Goal: Task Accomplishment & Management: Use online tool/utility

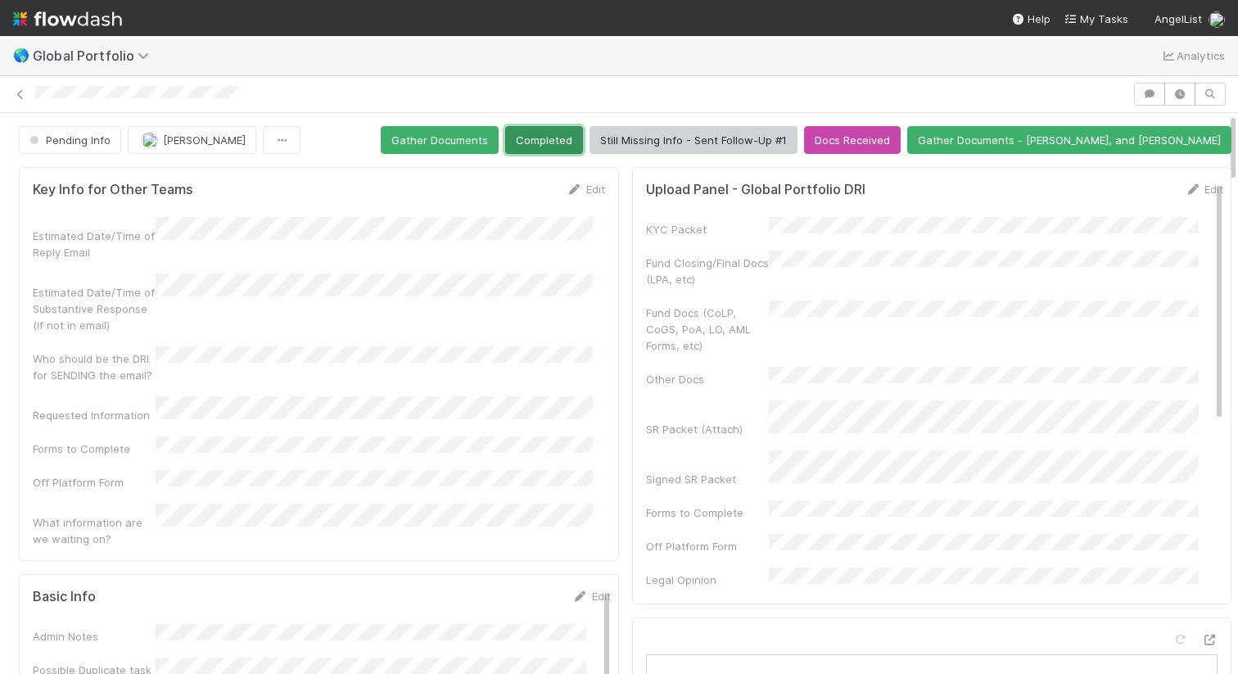
click at [583, 143] on button "Completed" at bounding box center [544, 140] width 78 height 28
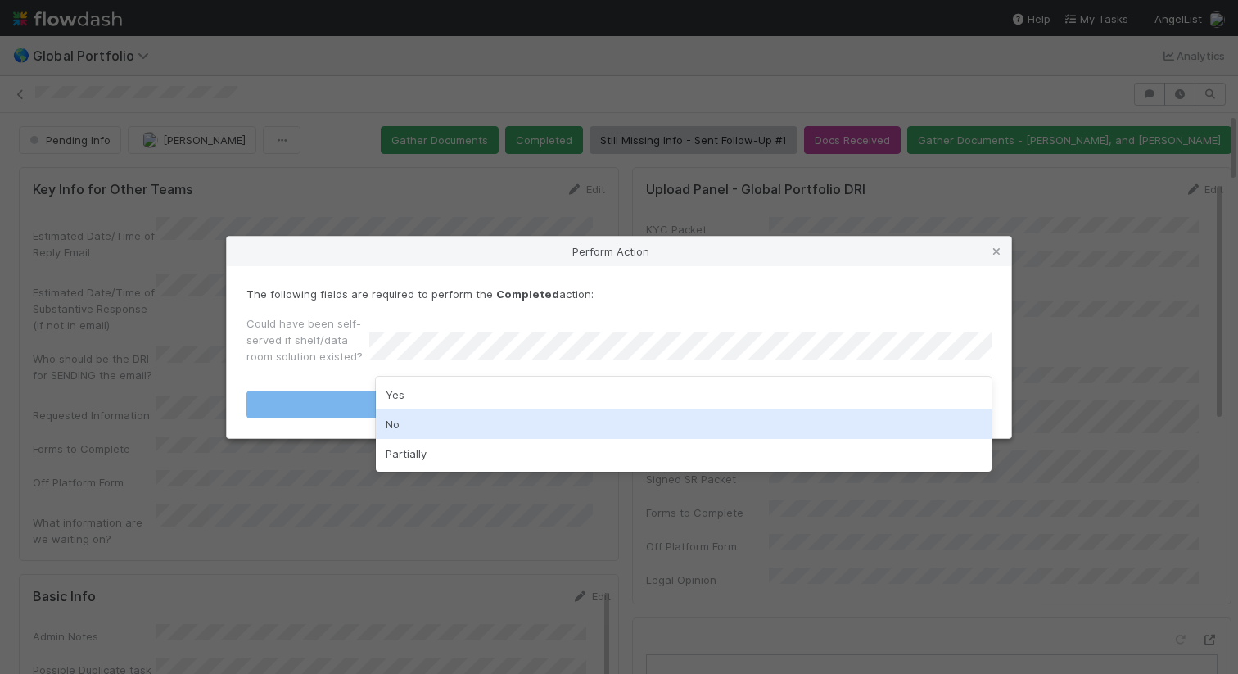
click at [654, 409] on div "No" at bounding box center [684, 423] width 616 height 29
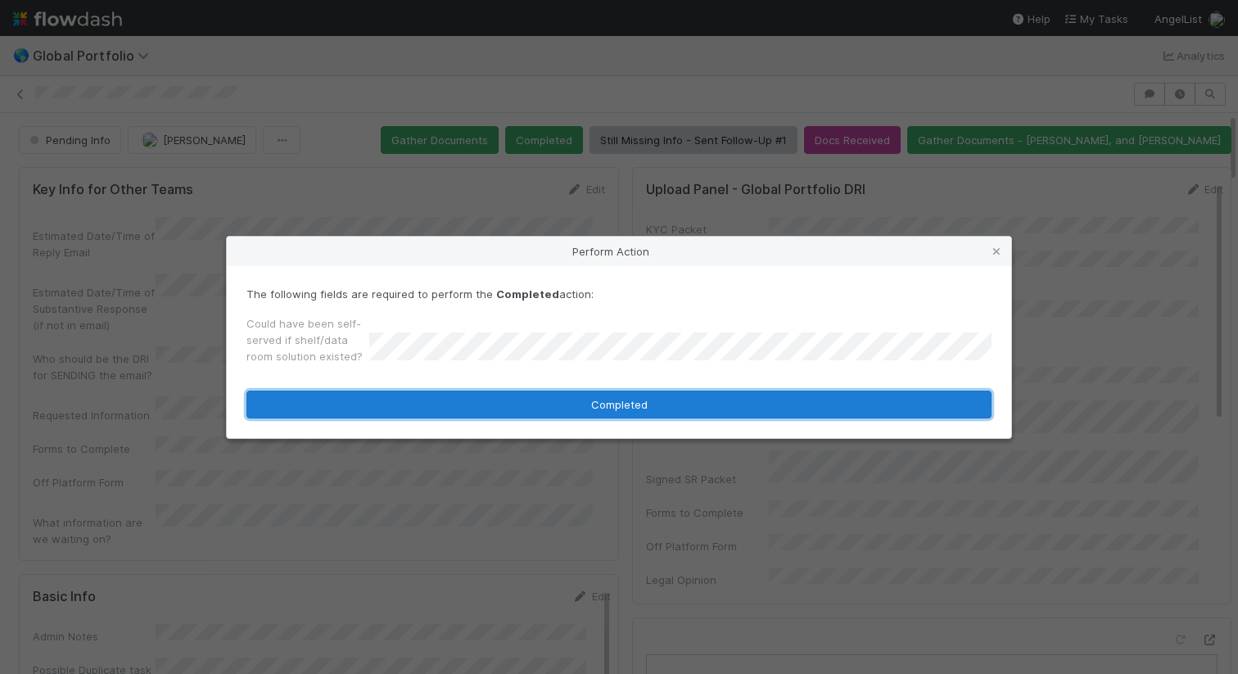
click at [691, 407] on button "Completed" at bounding box center [618, 404] width 745 height 28
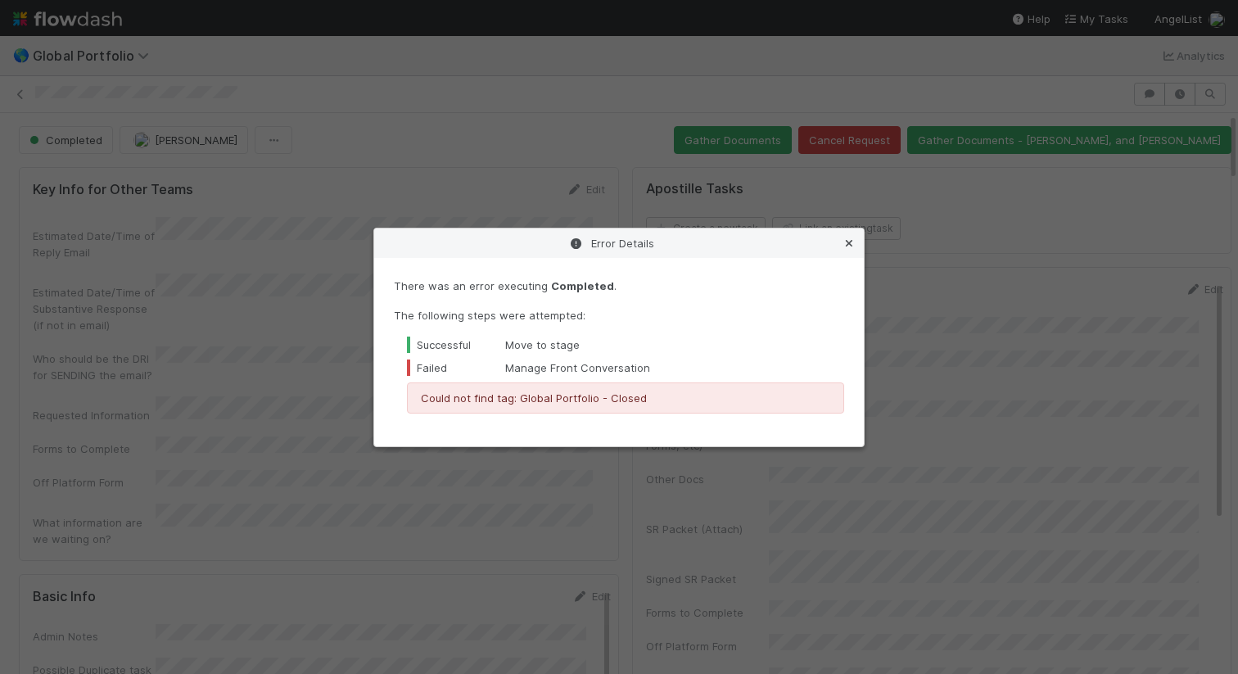
click at [853, 238] on icon at bounding box center [849, 243] width 16 height 11
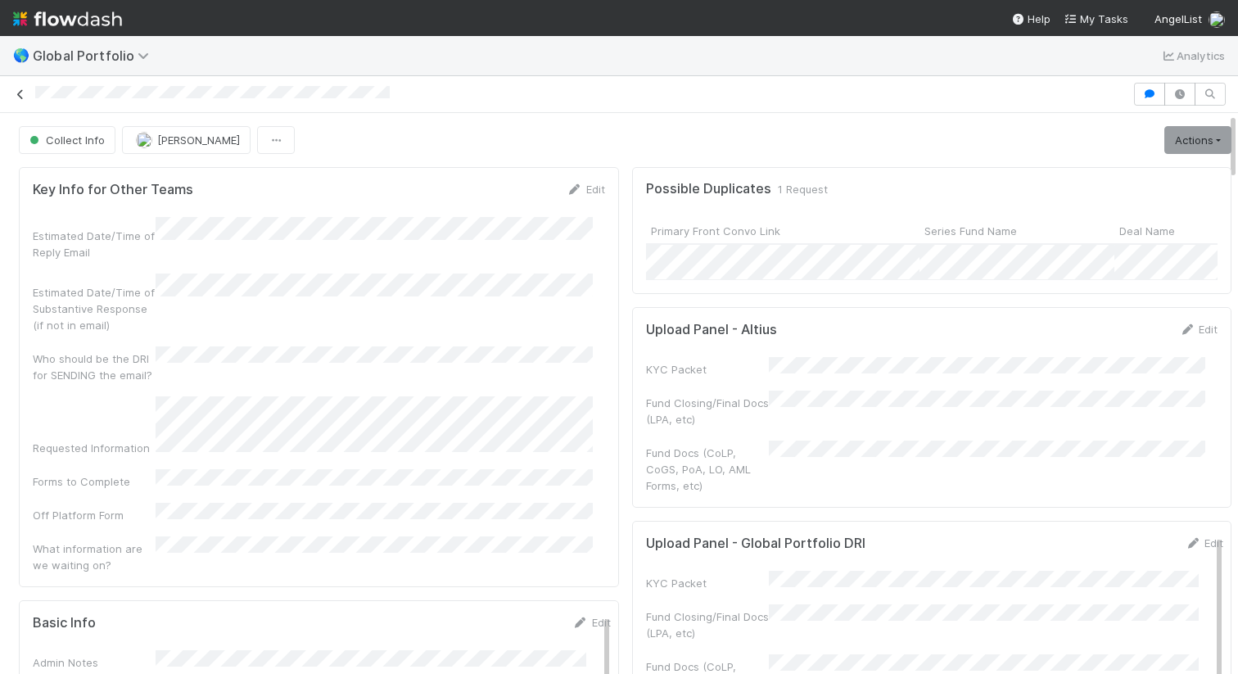
click at [20, 95] on icon at bounding box center [20, 94] width 16 height 11
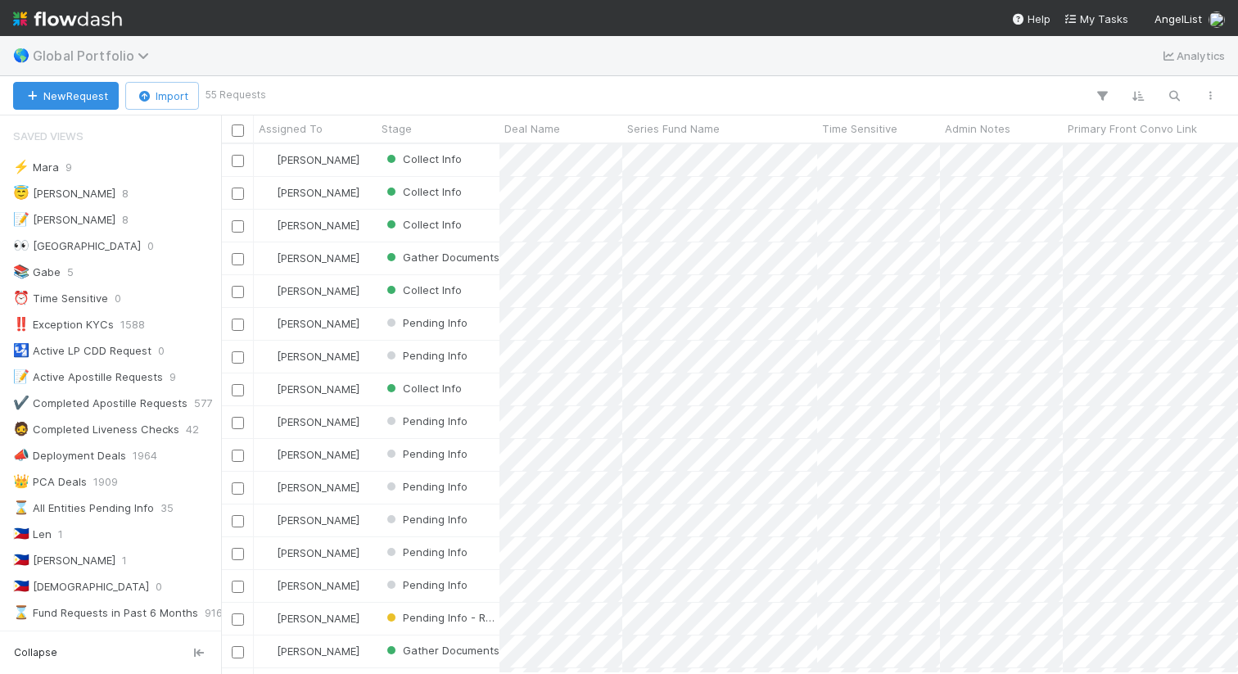
click at [123, 58] on span "Global Portfolio" at bounding box center [95, 55] width 124 height 16
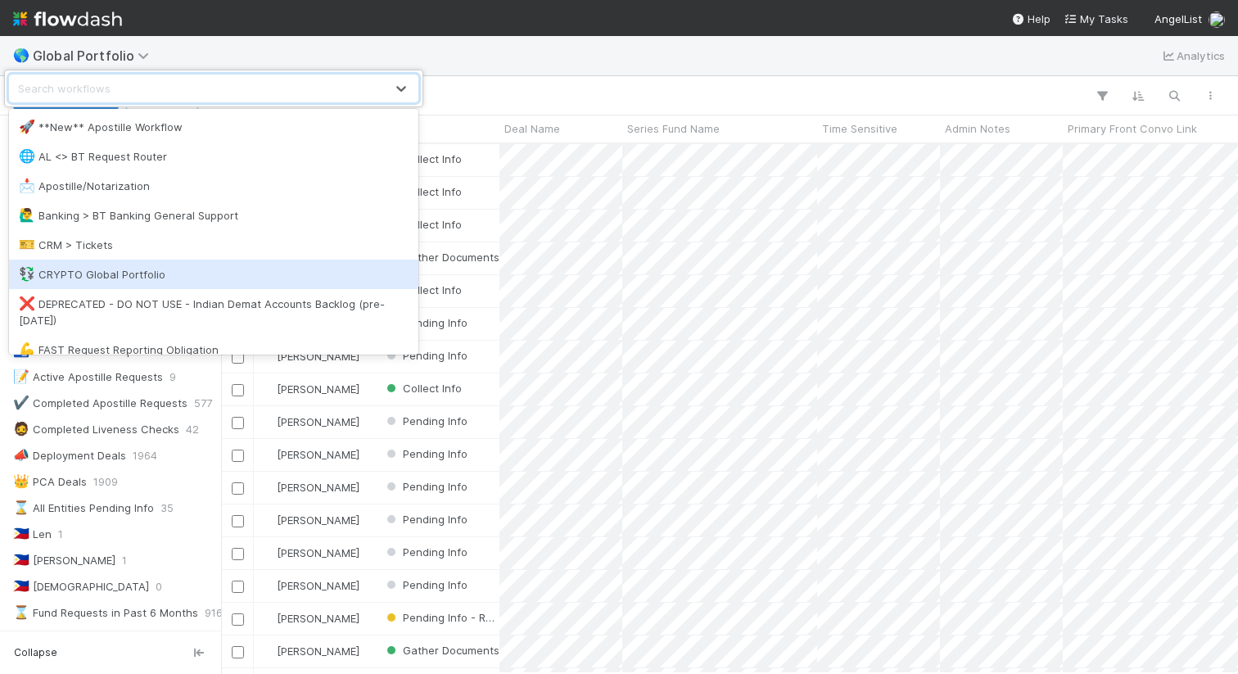
click at [219, 268] on div "💱 CRYPTO Global Portfolio" at bounding box center [214, 274] width 390 height 16
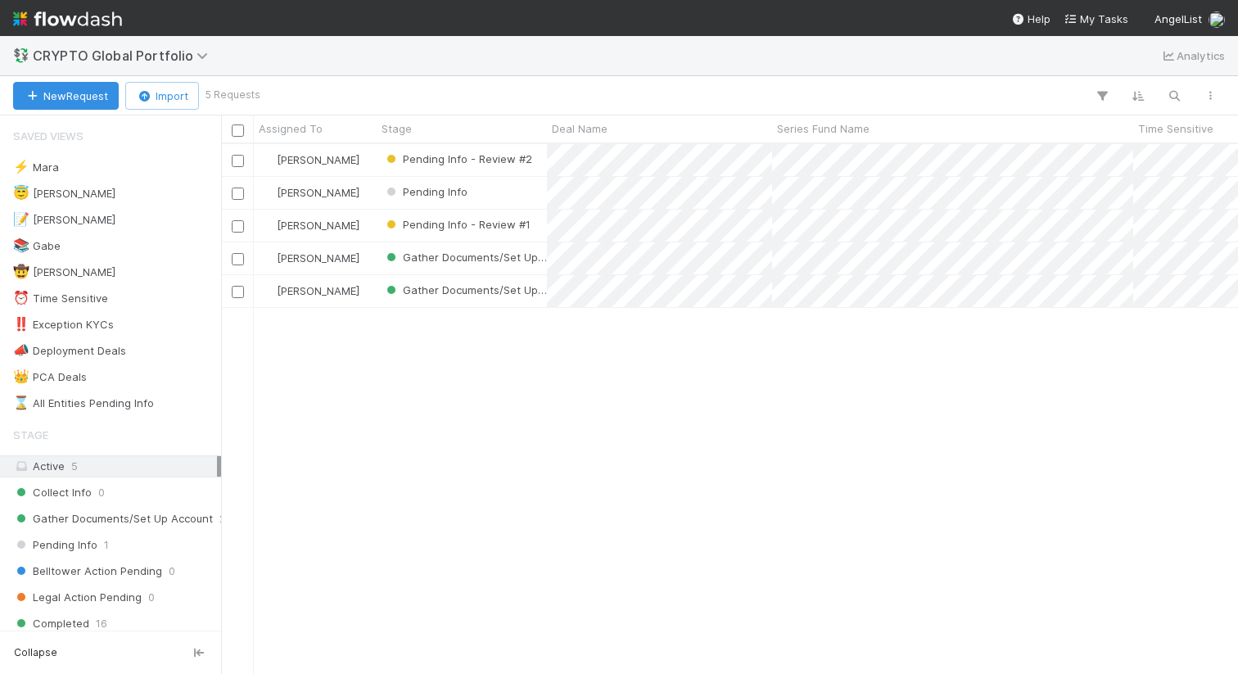
scroll to position [517, 1004]
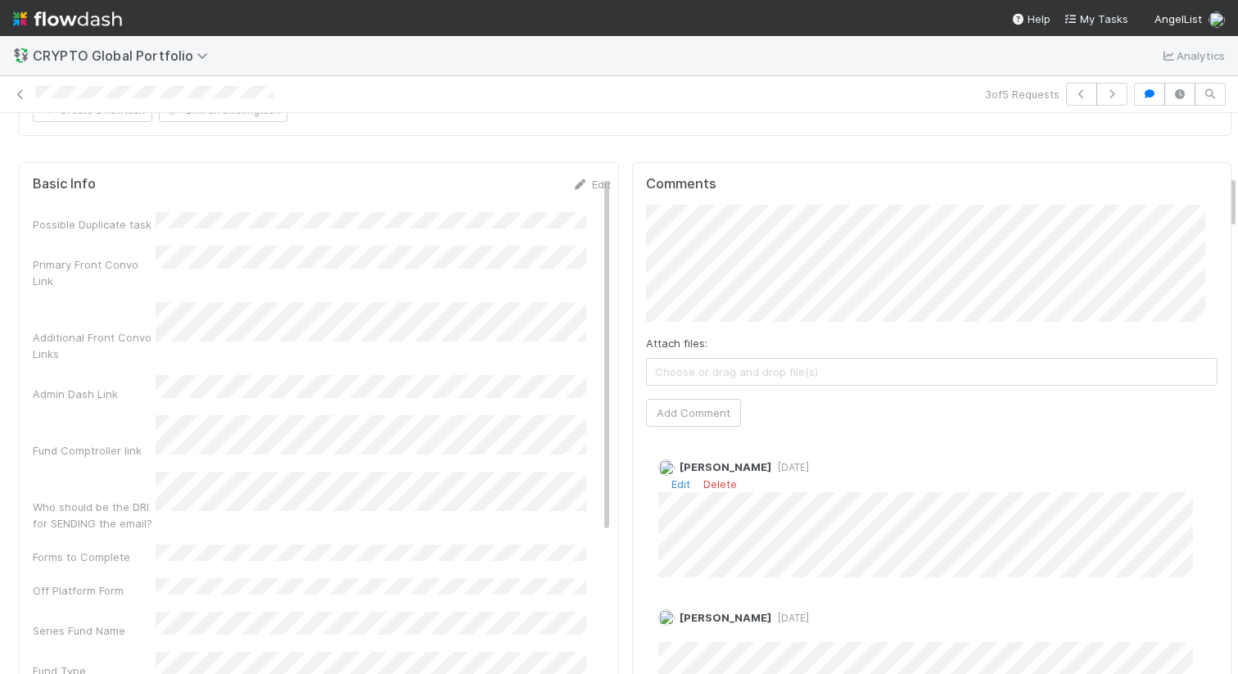
scroll to position [708, 0]
click at [679, 393] on button "Add Comment" at bounding box center [693, 407] width 95 height 28
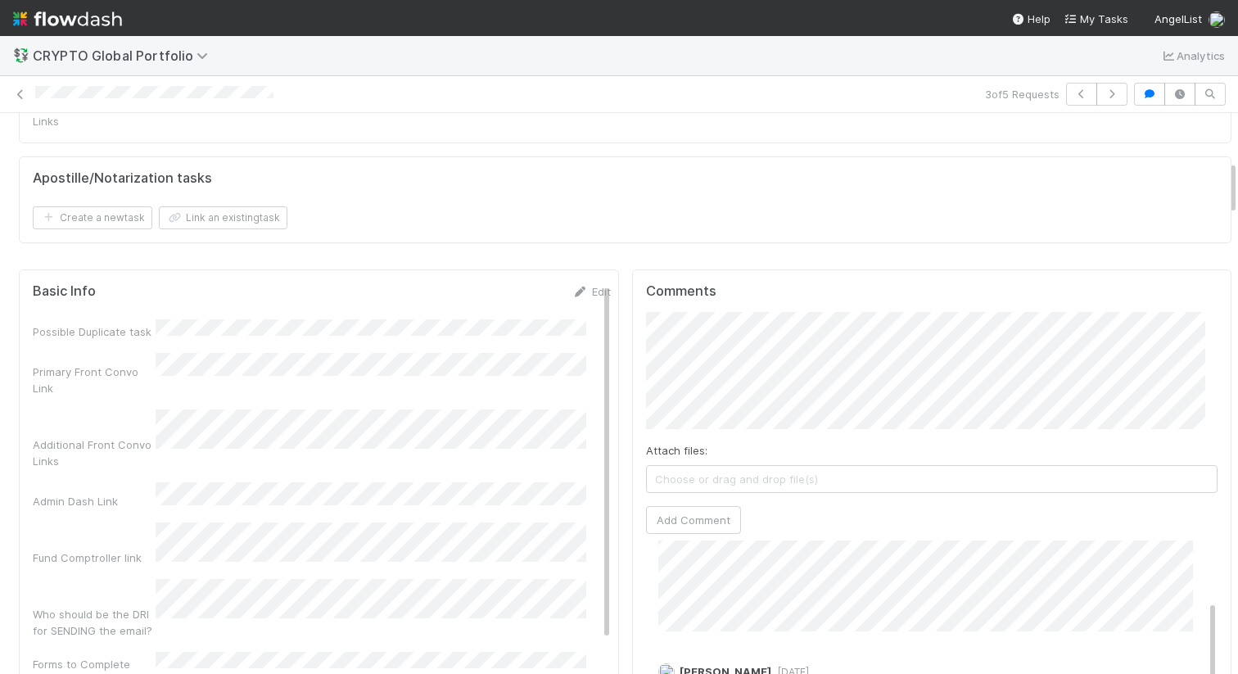
scroll to position [0, 0]
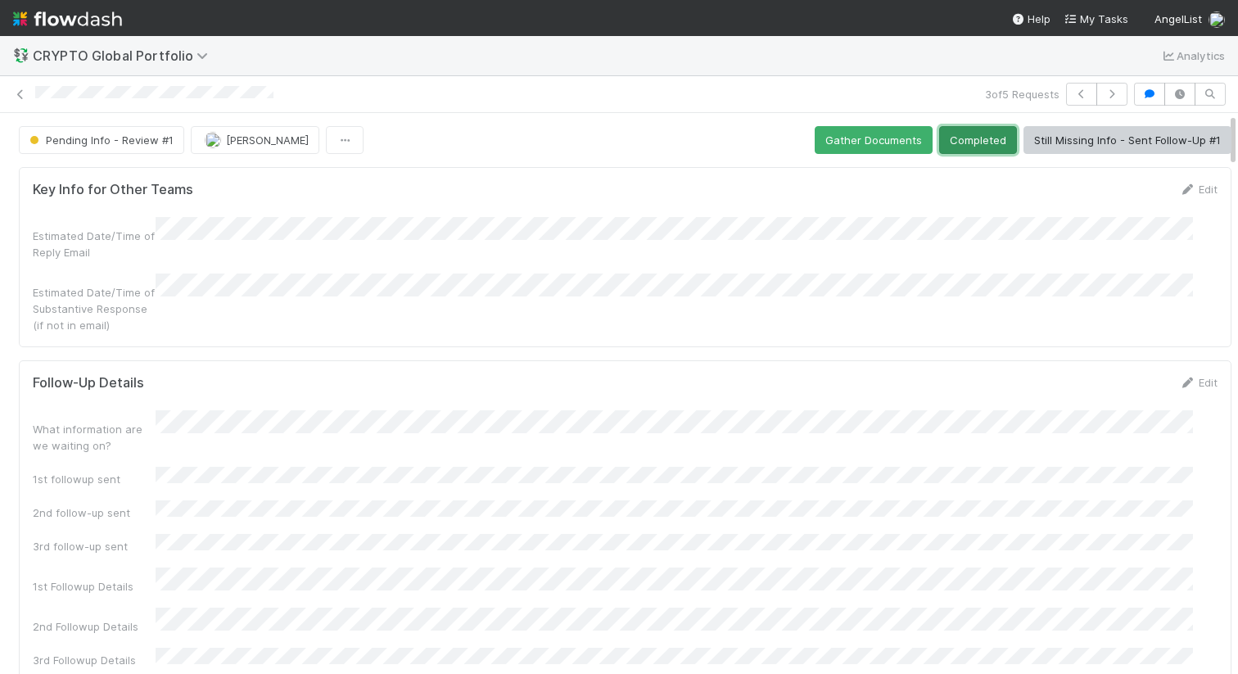
click at [939, 150] on button "Completed" at bounding box center [978, 140] width 78 height 28
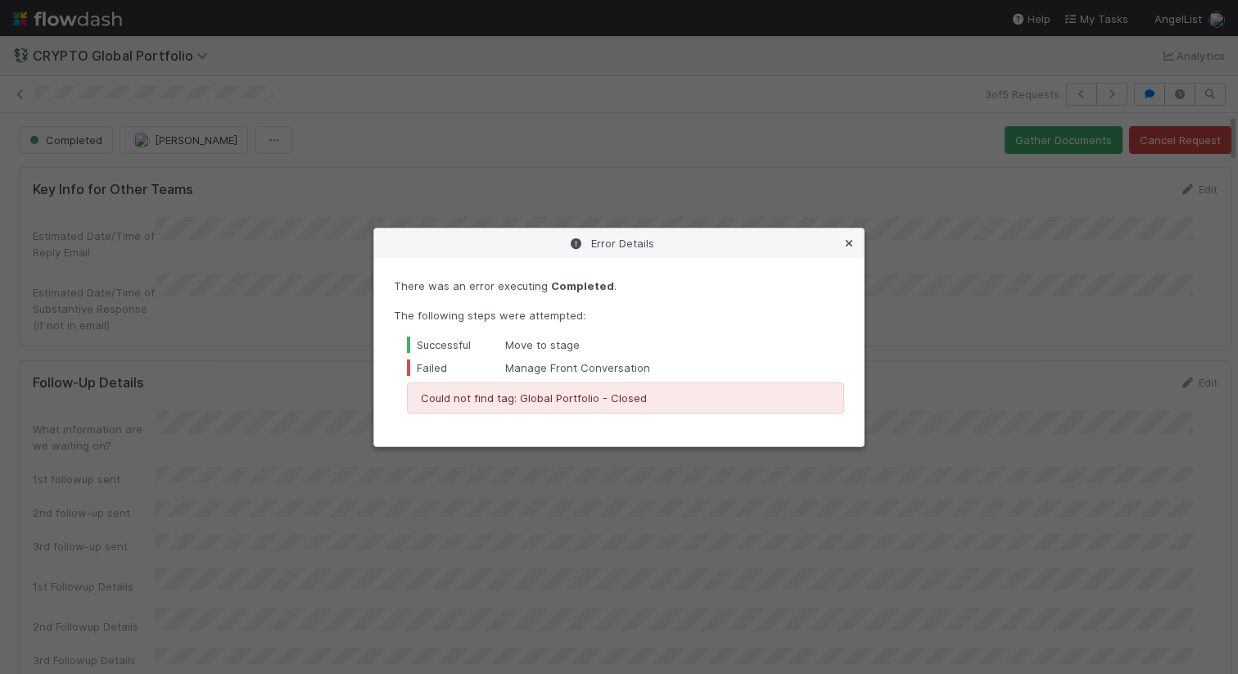
click at [856, 244] on icon at bounding box center [849, 243] width 16 height 11
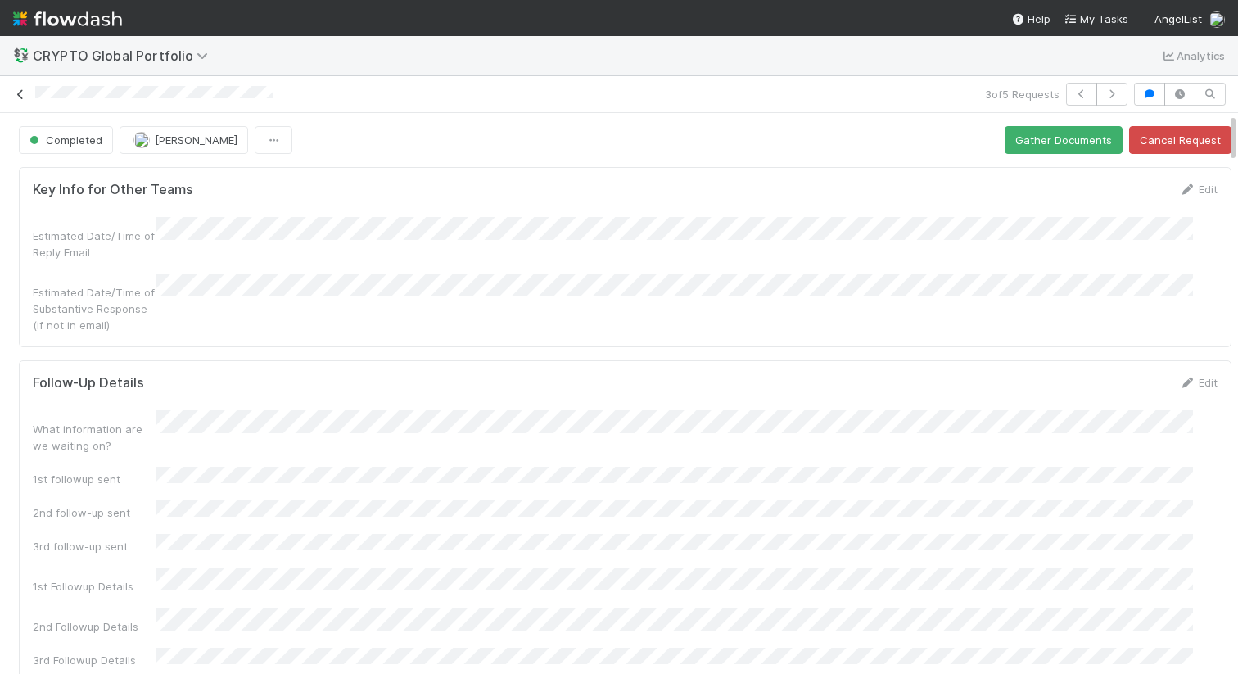
click at [27, 97] on icon at bounding box center [20, 94] width 16 height 11
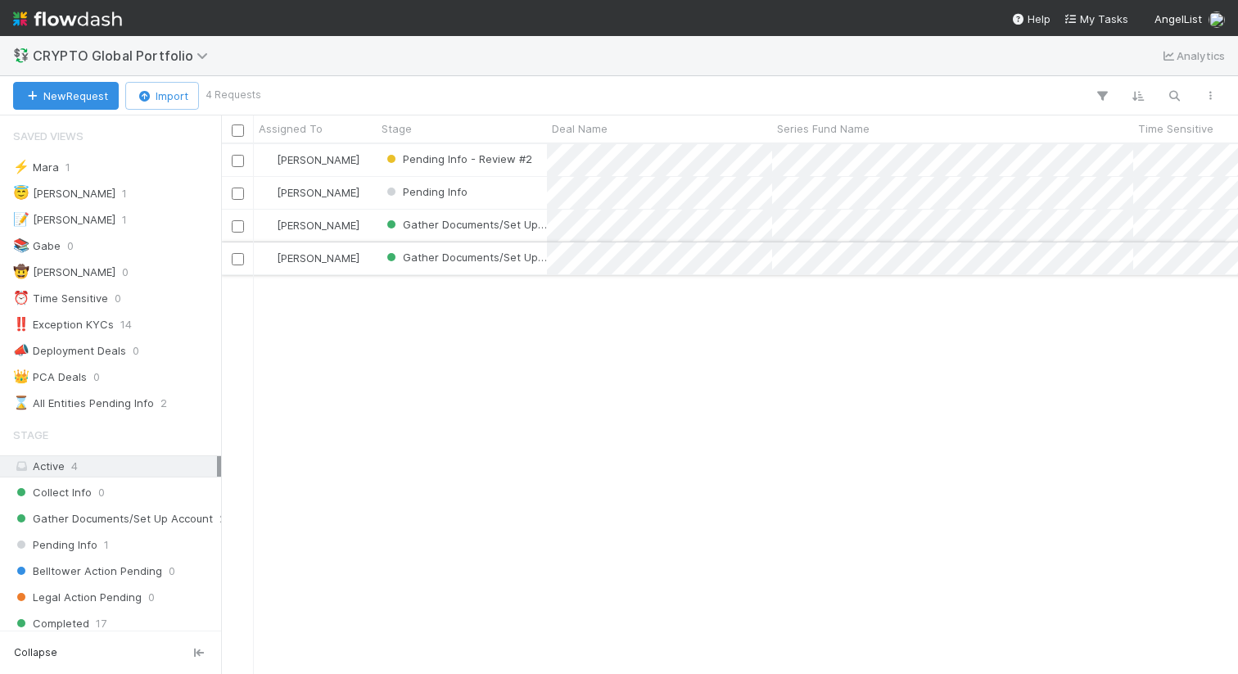
scroll to position [517, 1004]
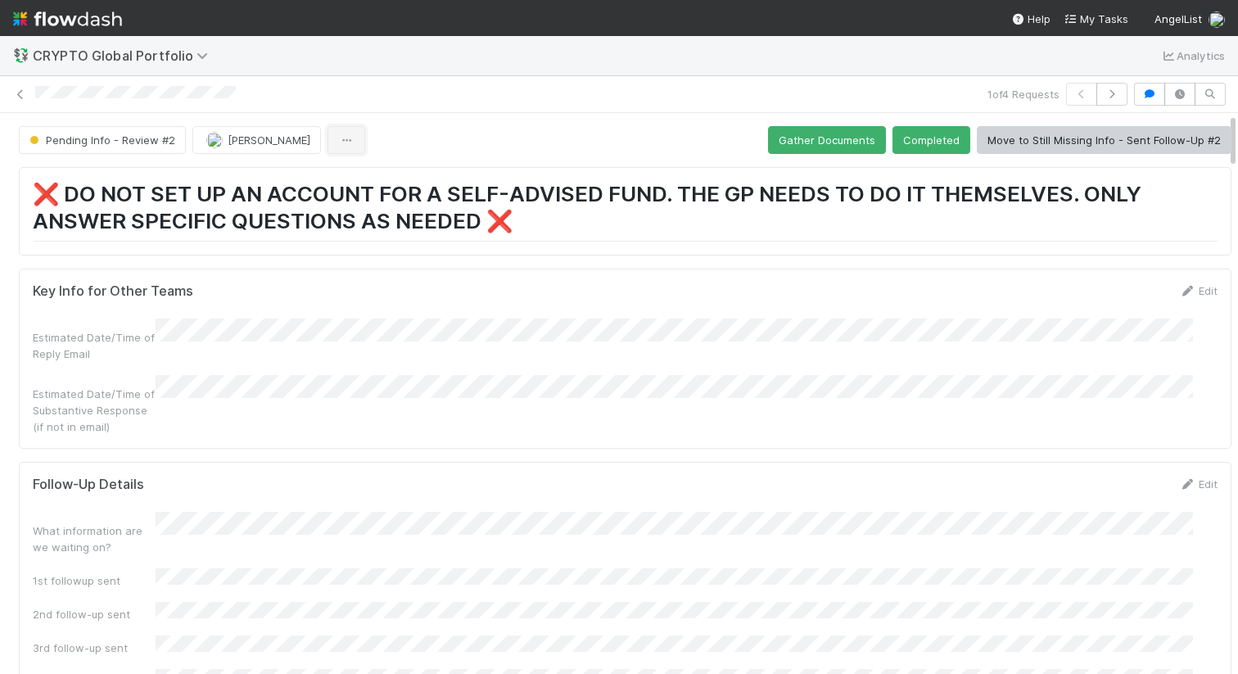
click at [338, 138] on icon "button" at bounding box center [346, 140] width 16 height 11
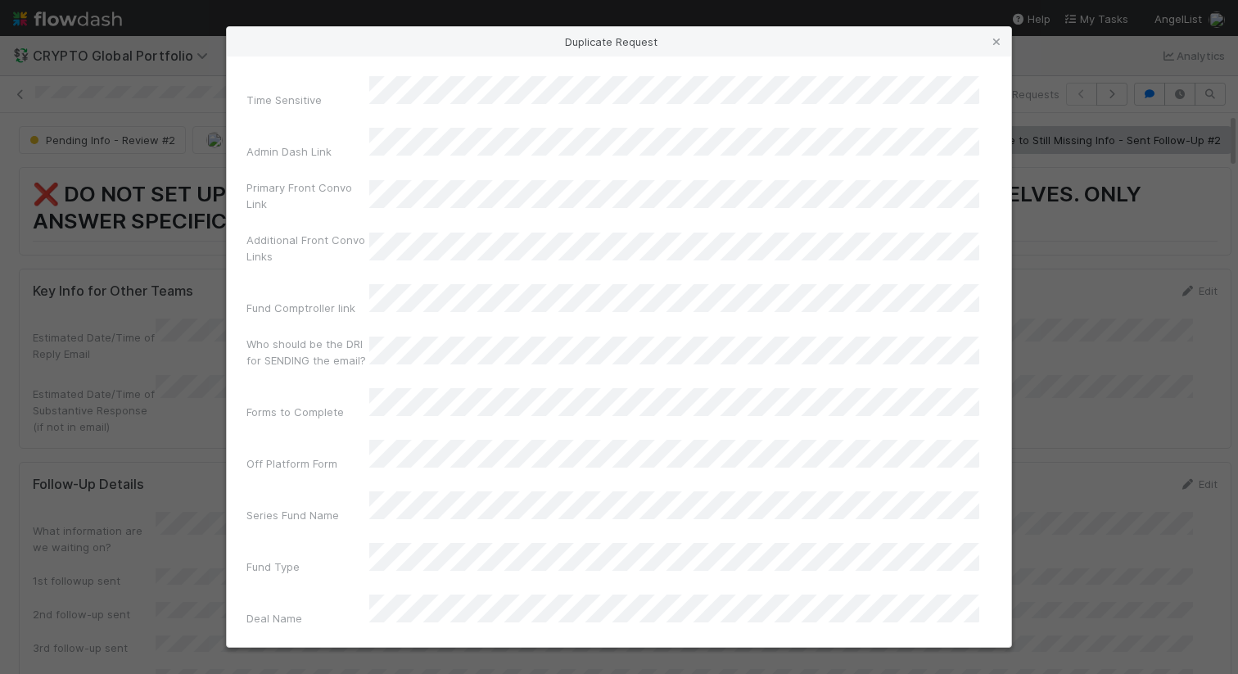
drag, startPoint x: 377, startPoint y: 172, endPoint x: 387, endPoint y: 436, distance: 263.8
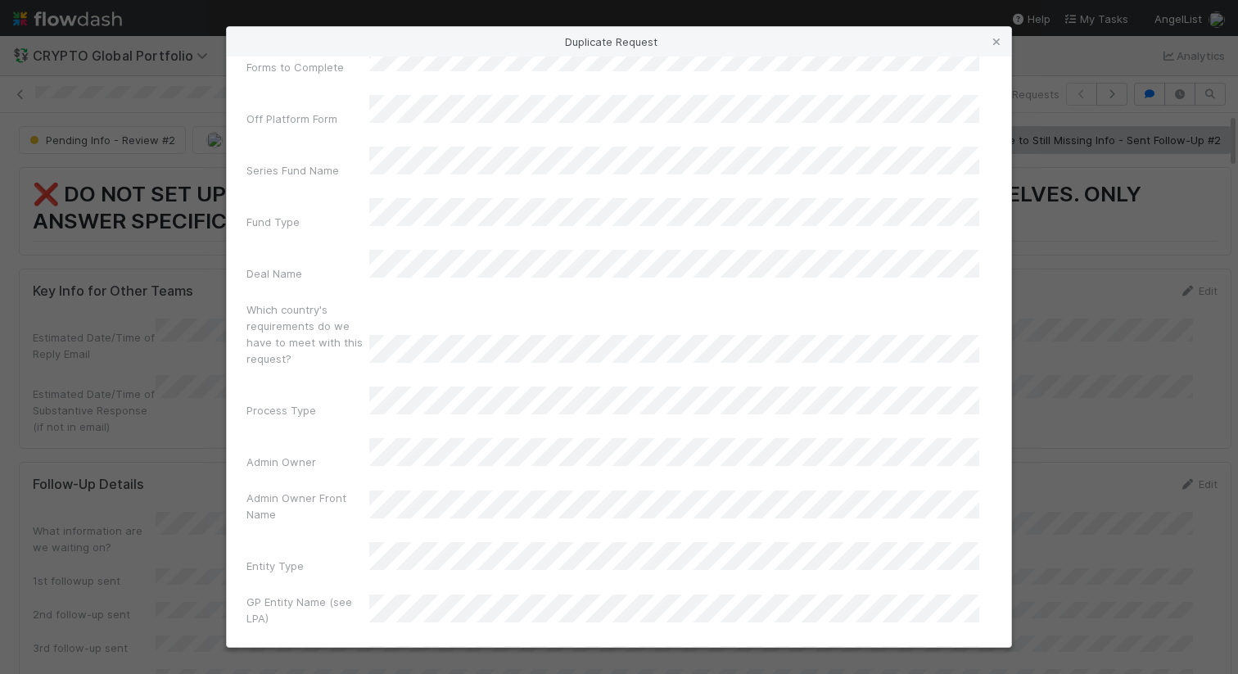
scroll to position [359, 0]
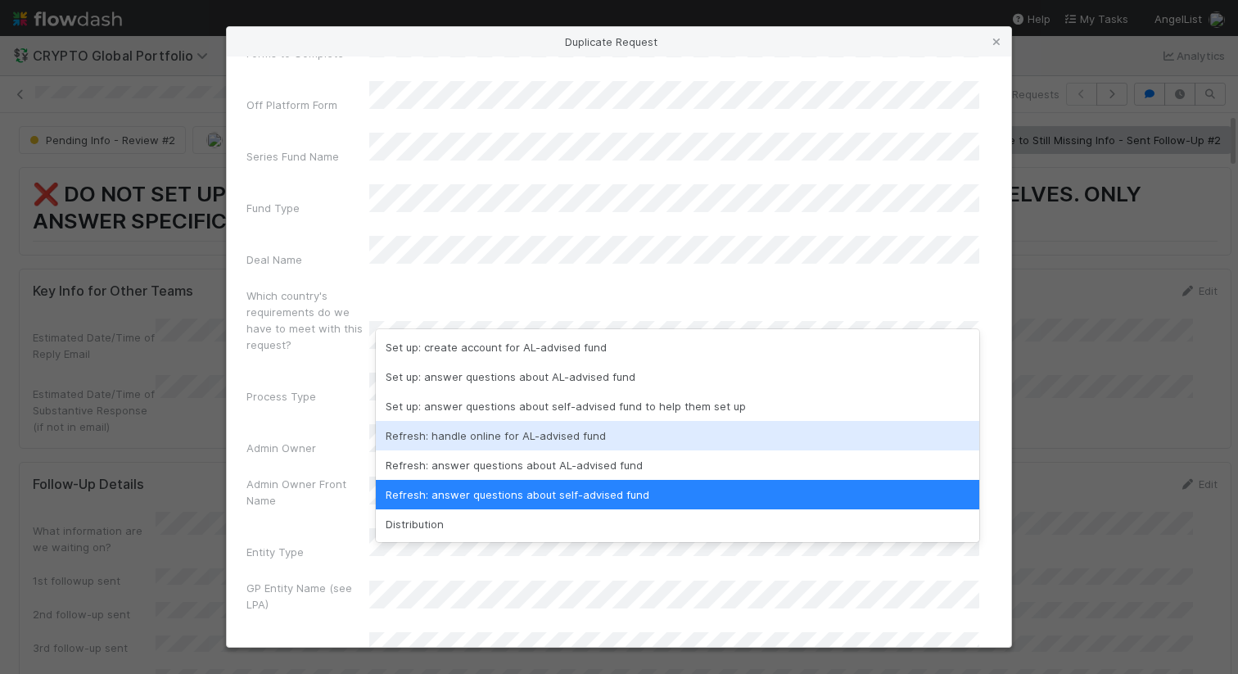
click at [507, 435] on div "Refresh: handle online for AL-advised fund" at bounding box center [677, 435] width 603 height 29
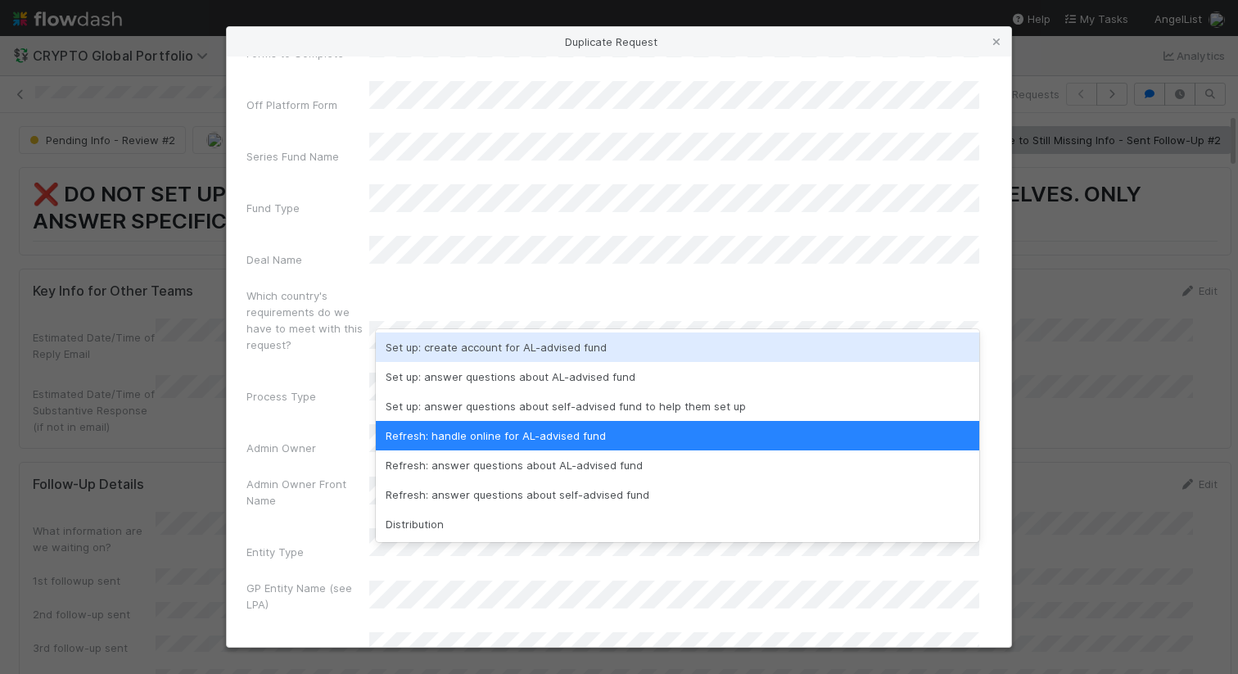
click at [361, 388] on div "Process Type" at bounding box center [307, 399] width 123 height 23
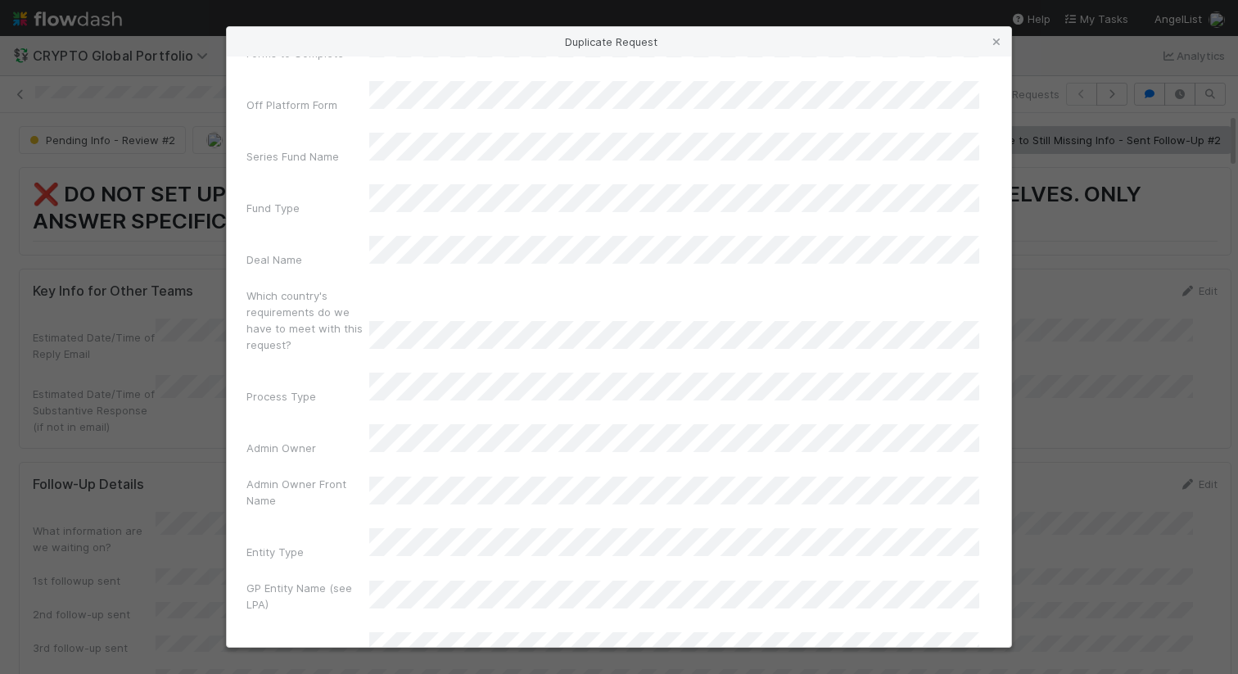
scroll to position [362, 0]
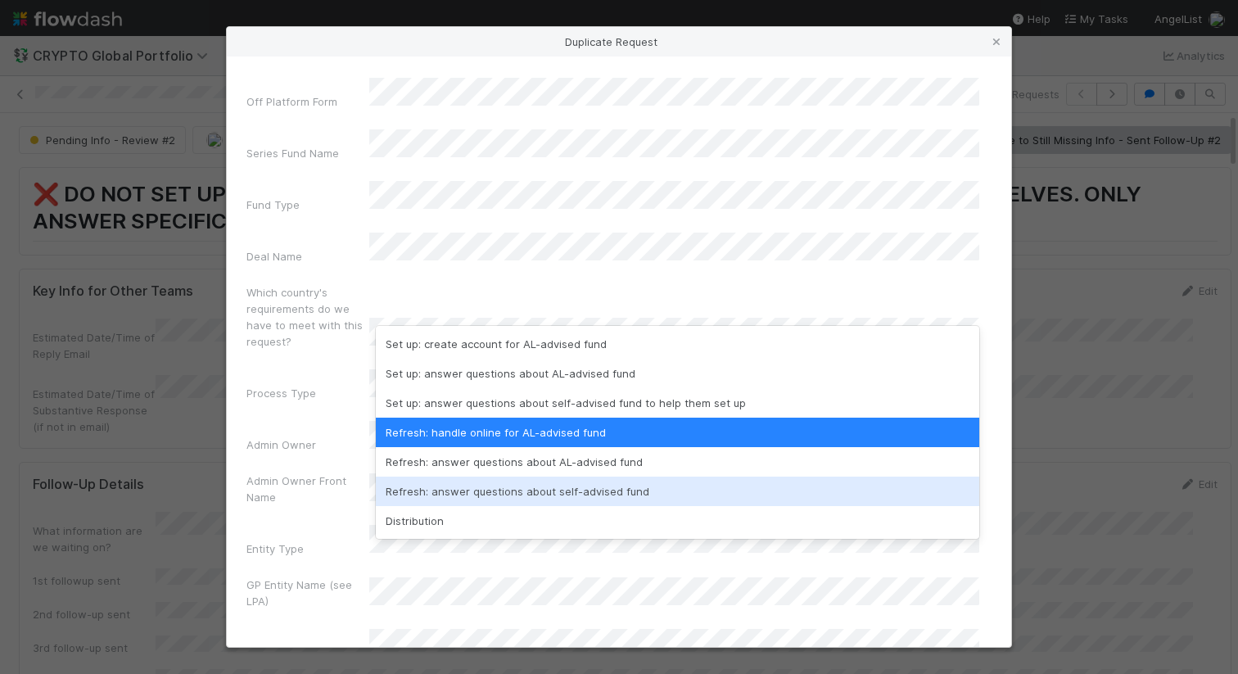
click at [627, 490] on div "Refresh: answer questions about self-advised fund" at bounding box center [677, 490] width 603 height 29
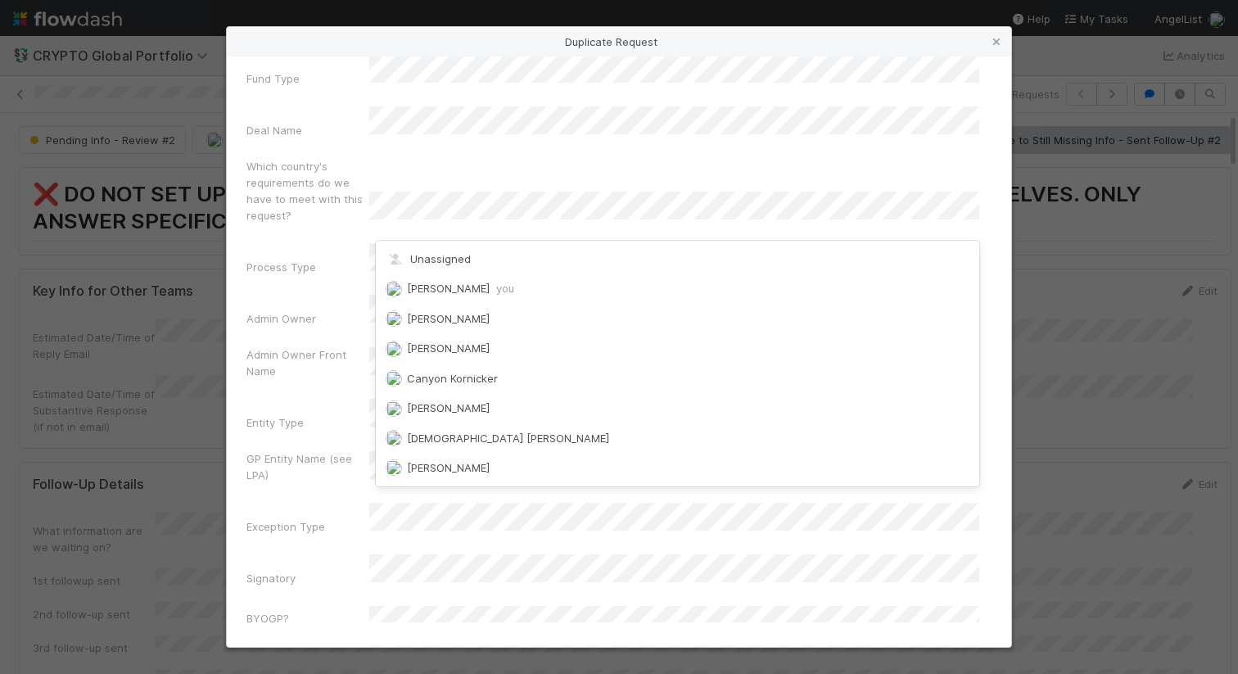
scroll to position [121, 0]
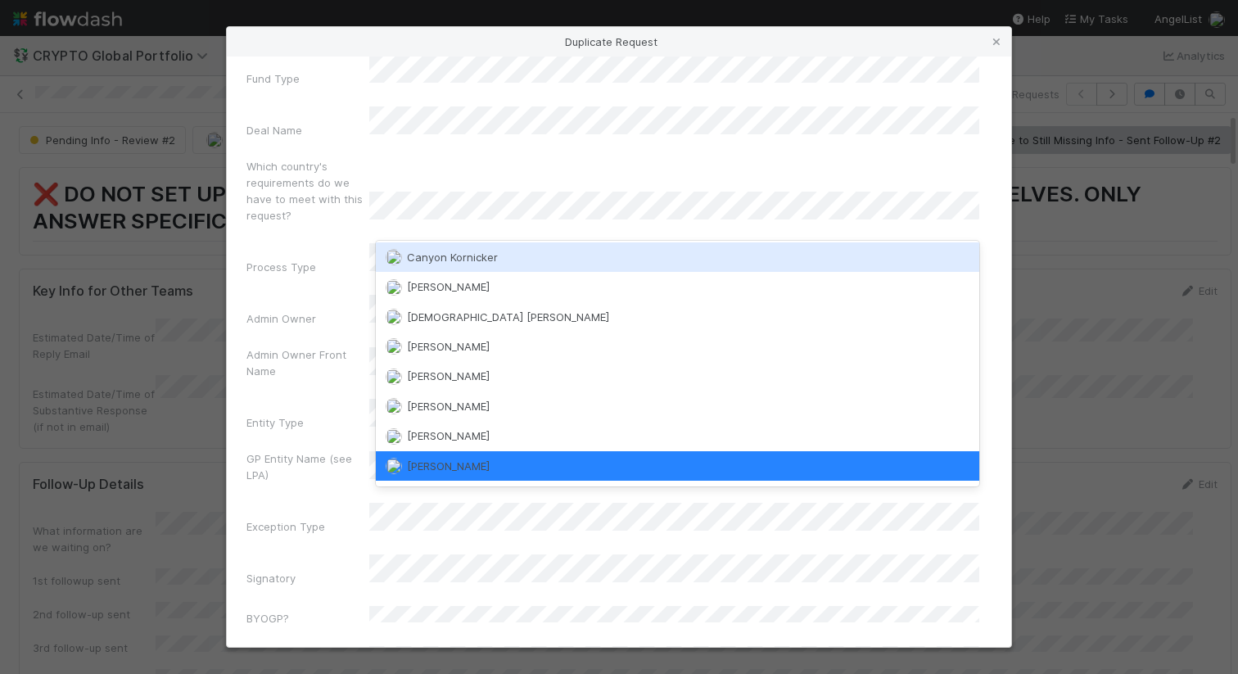
click at [339, 346] on label"] "Admin Owner Front Name" at bounding box center [307, 362] width 123 height 33
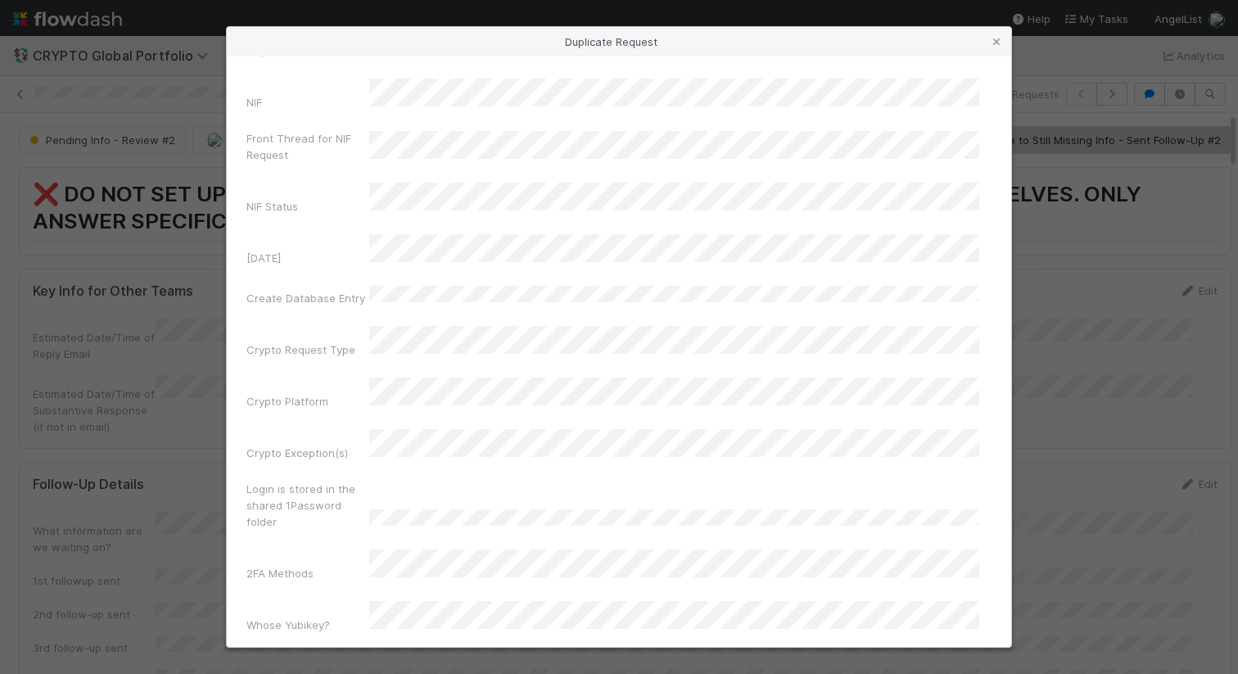
scroll to position [6945, 0]
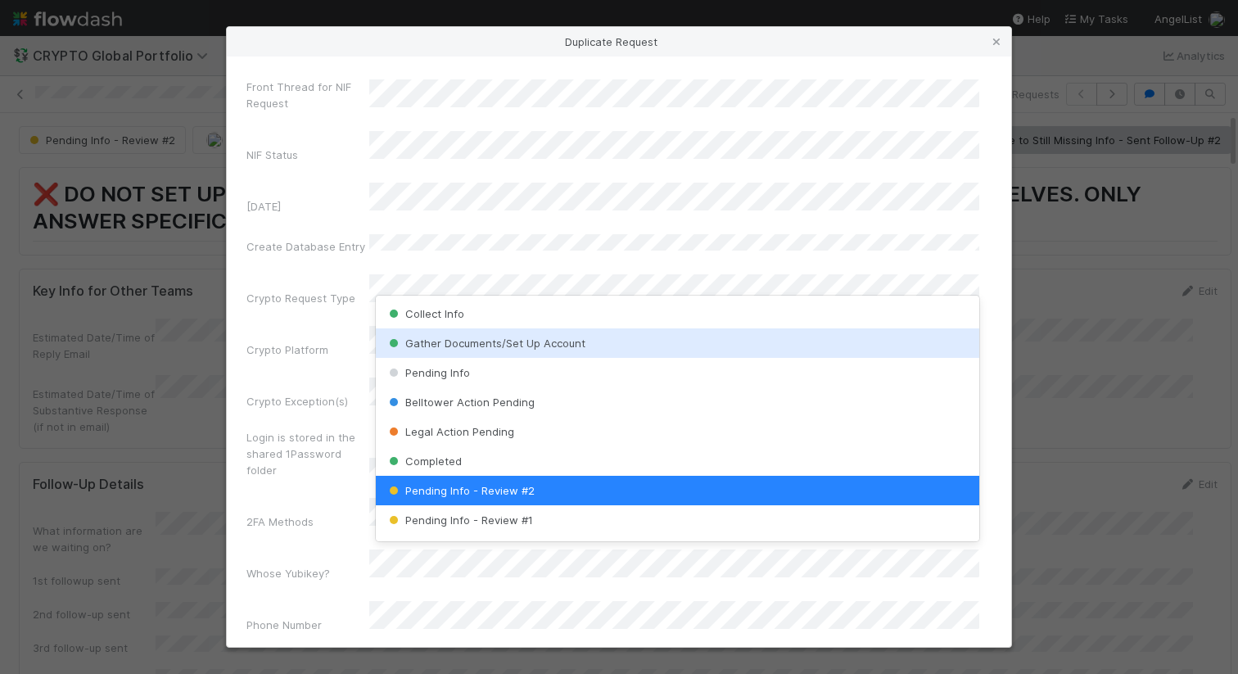
click at [549, 342] on span "Gather Documents/Set Up Account" at bounding box center [486, 342] width 200 height 13
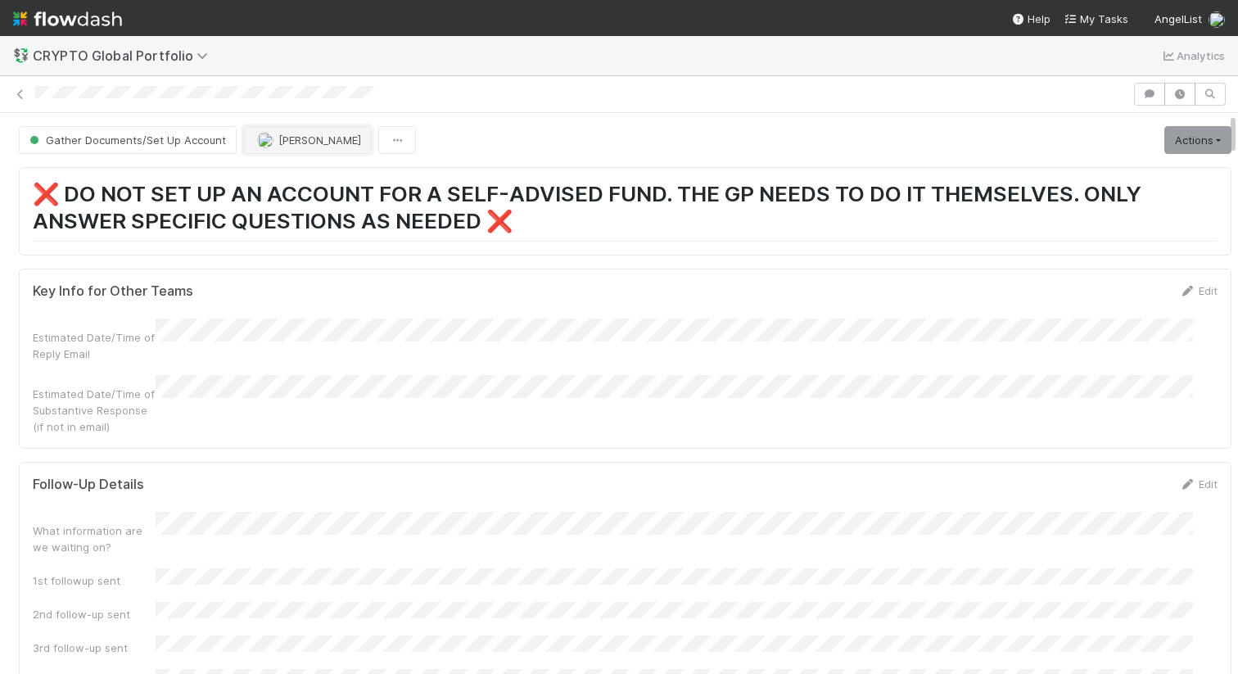
click at [332, 144] on span "[PERSON_NAME]" at bounding box center [319, 139] width 83 height 13
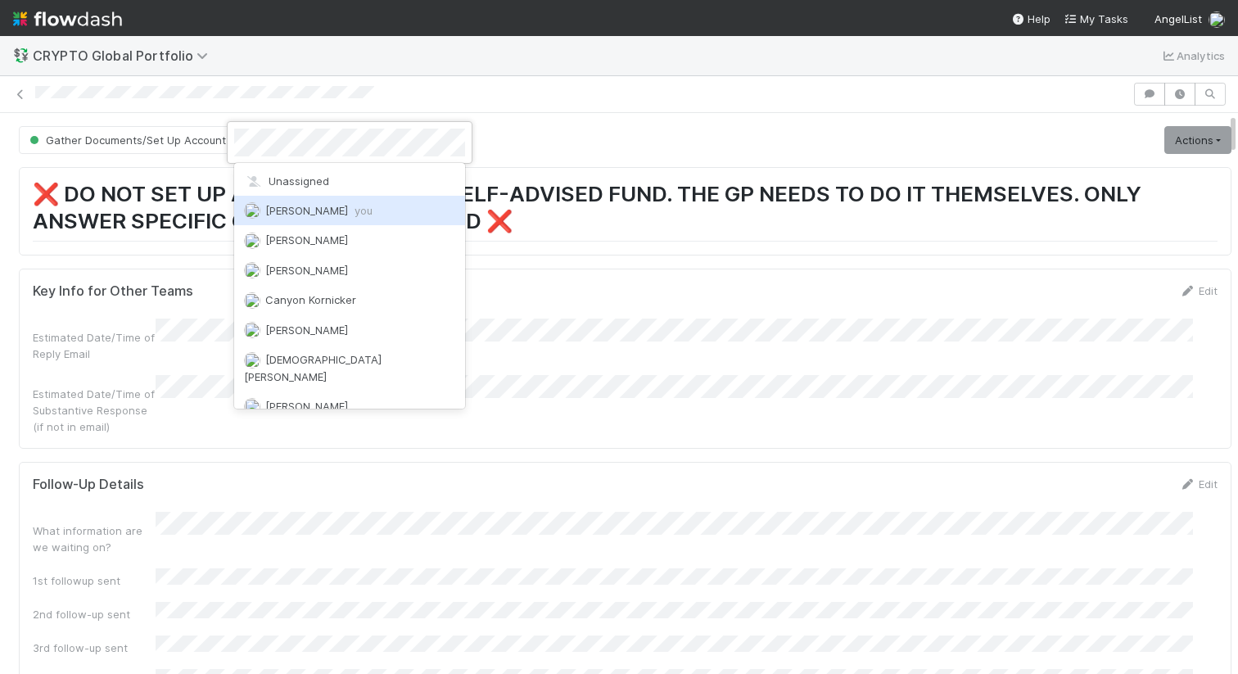
click at [345, 211] on span "Maranatha Kure you" at bounding box center [318, 210] width 107 height 13
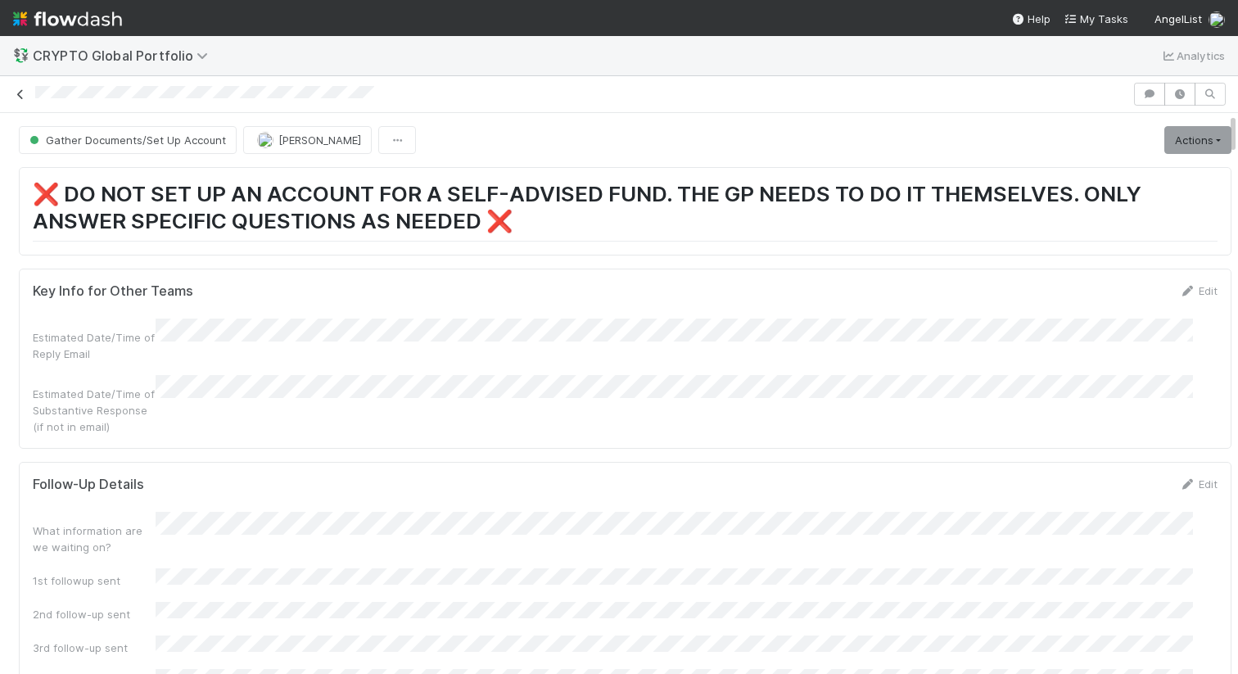
click at [25, 94] on icon at bounding box center [20, 94] width 16 height 11
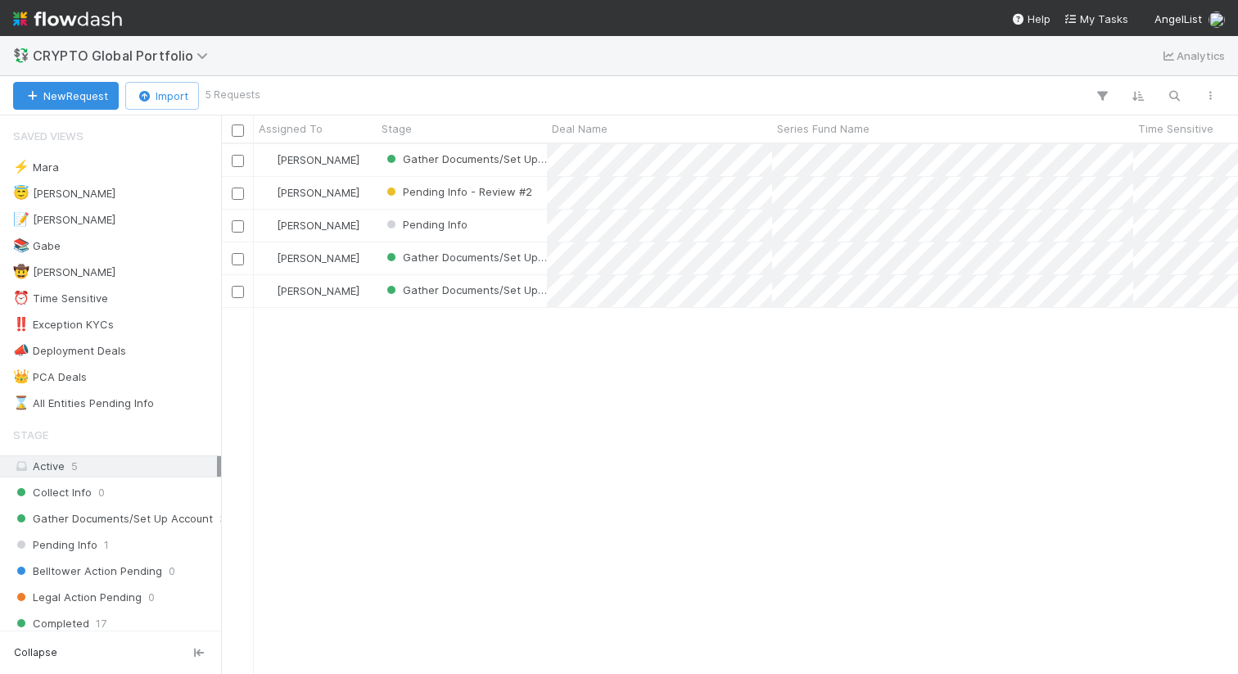
scroll to position [517, 1004]
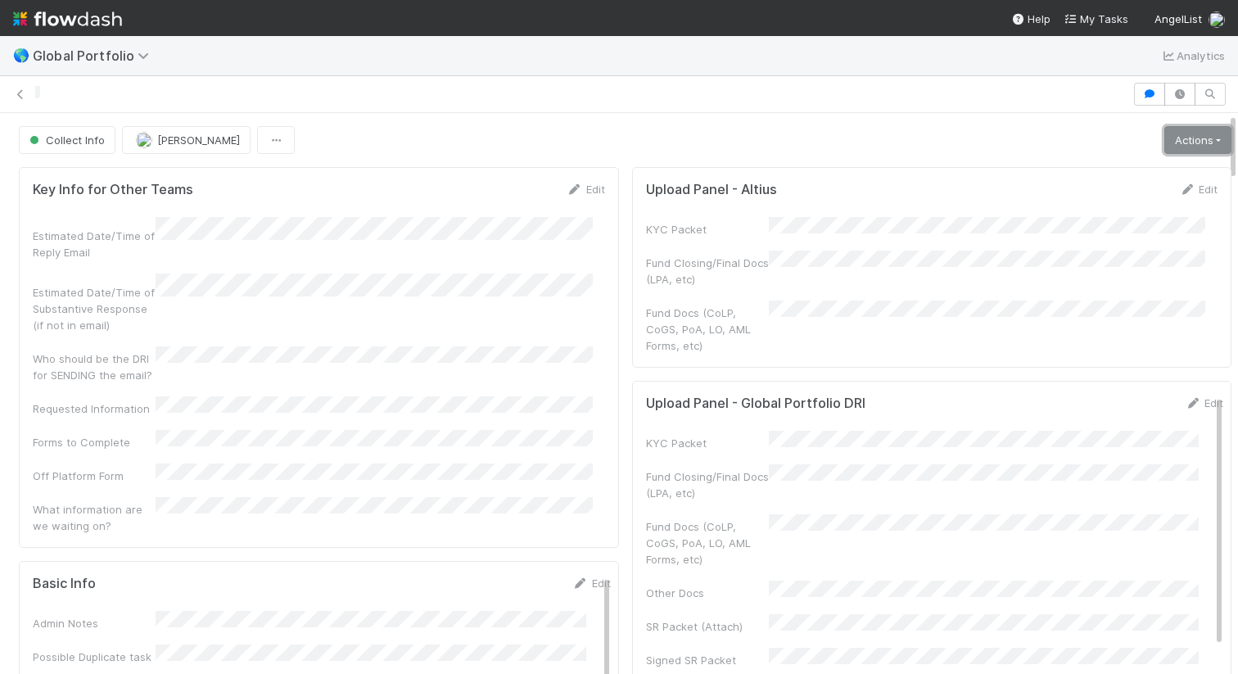
click at [1164, 136] on link "Actions" at bounding box center [1197, 140] width 67 height 28
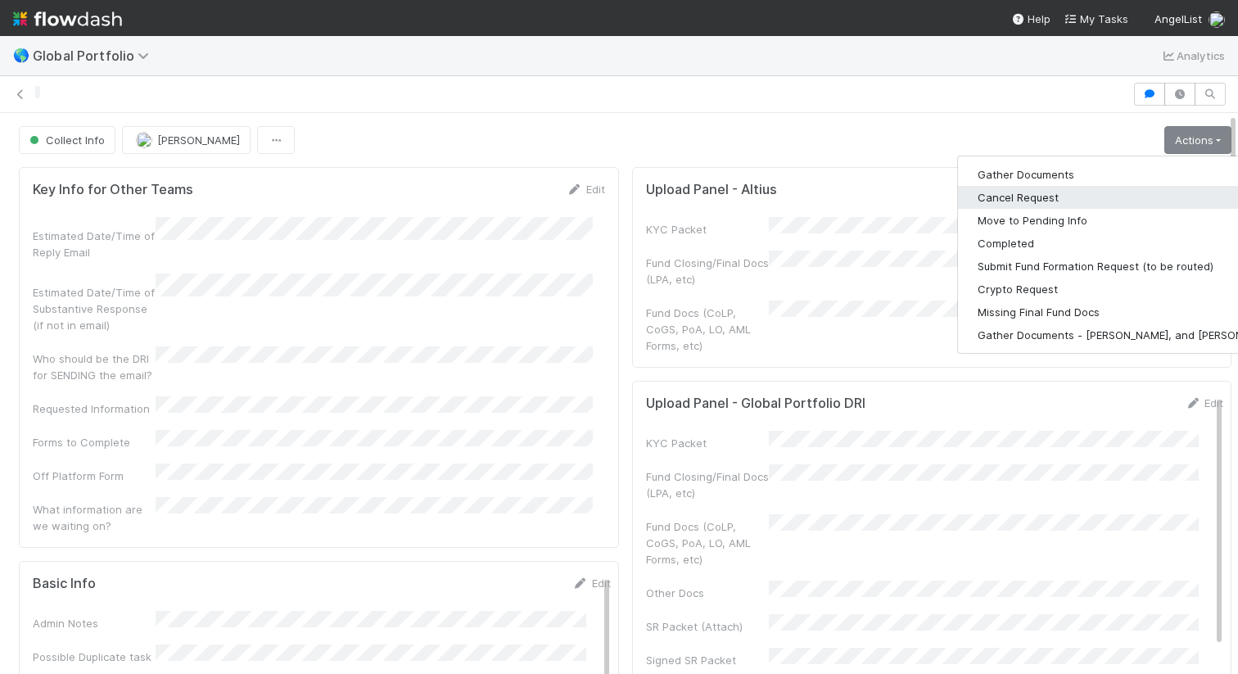
click at [1057, 196] on button "Cancel Request" at bounding box center [1129, 197] width 342 height 23
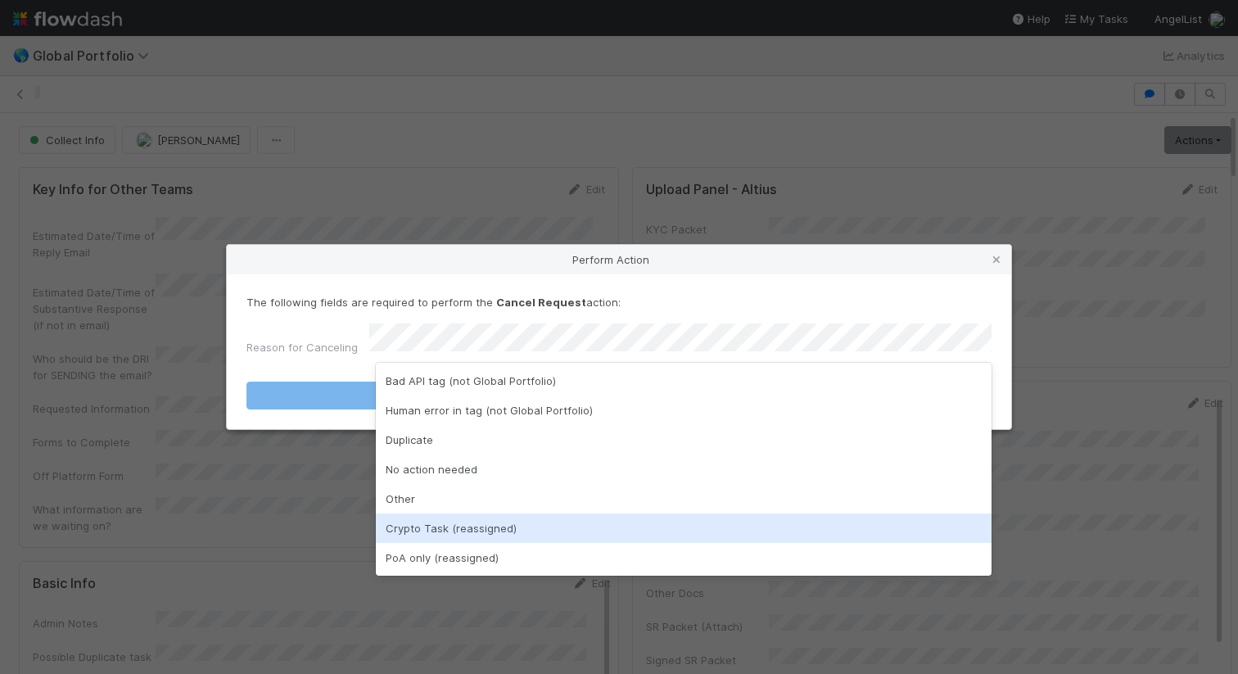
click at [715, 521] on div "Crypto Task (reassigned)" at bounding box center [684, 527] width 616 height 29
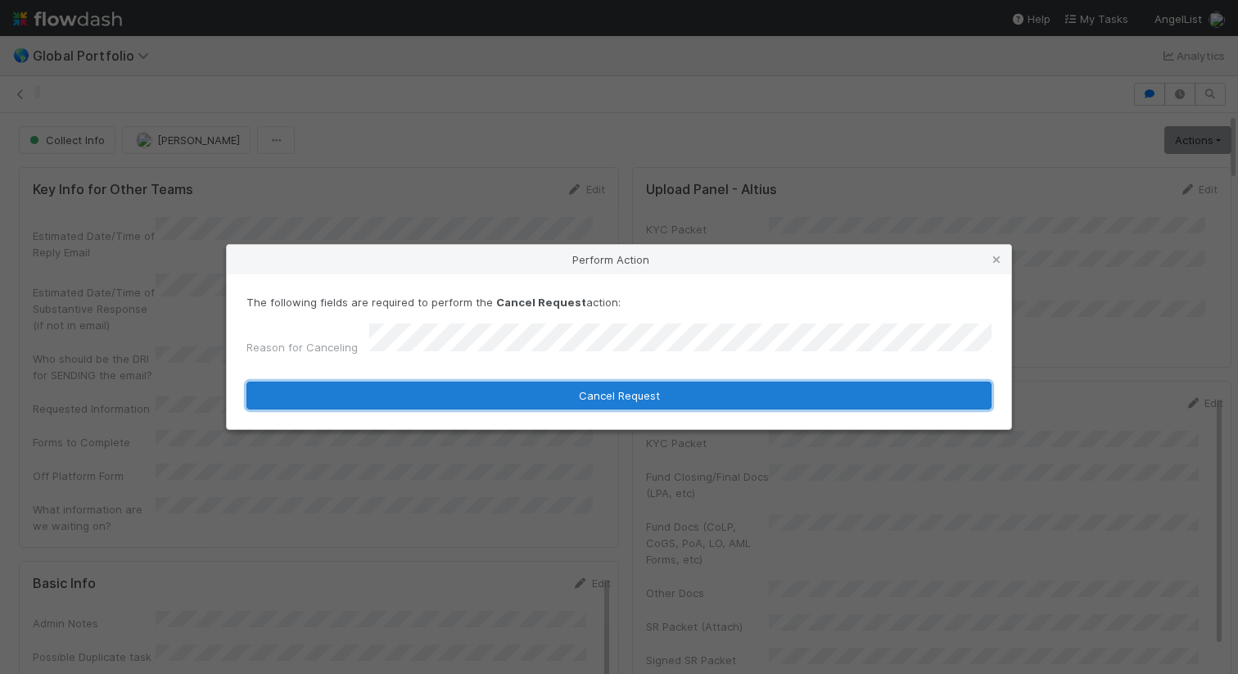
click at [748, 400] on button "Cancel Request" at bounding box center [618, 395] width 745 height 28
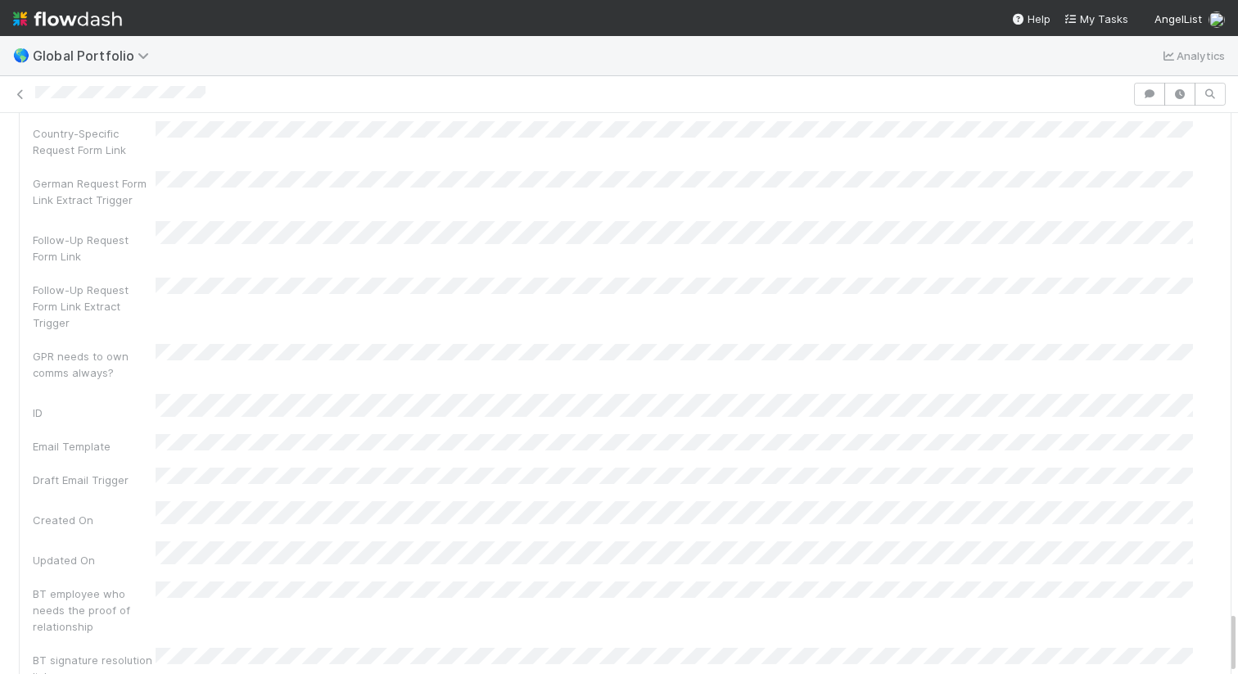
scroll to position [4442, 0]
